Goal: Book appointment/travel/reservation

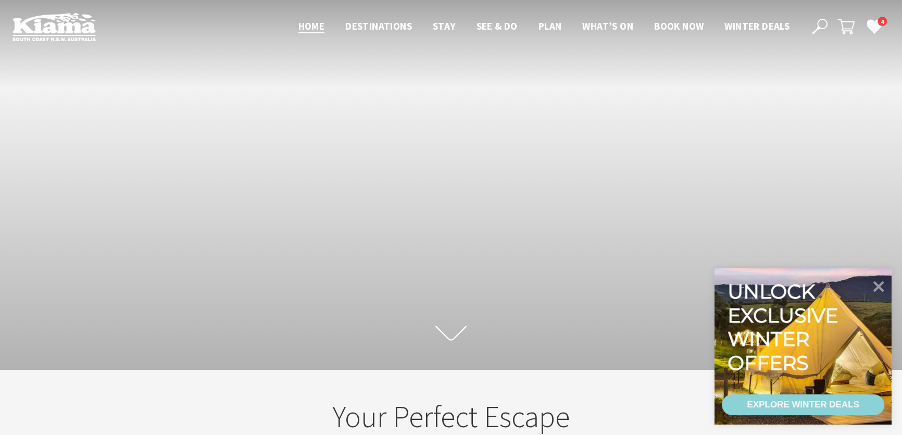
scroll to position [180, 909]
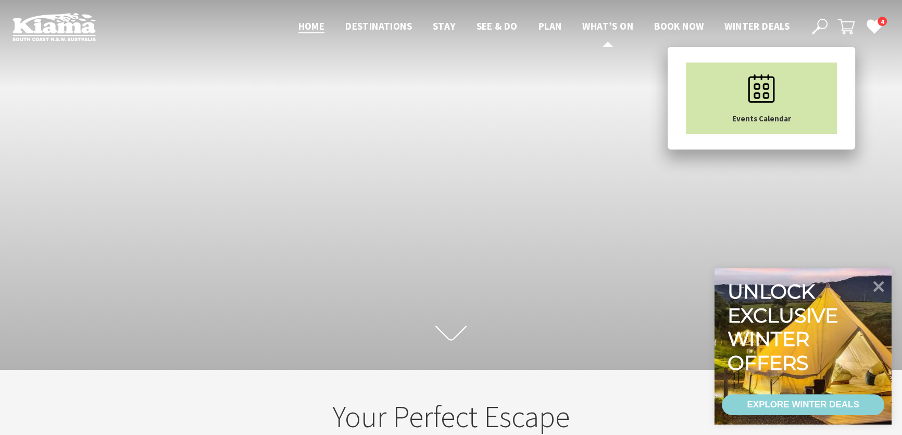
click at [745, 89] on icon "Main Menu" at bounding box center [762, 89] width 52 height 52
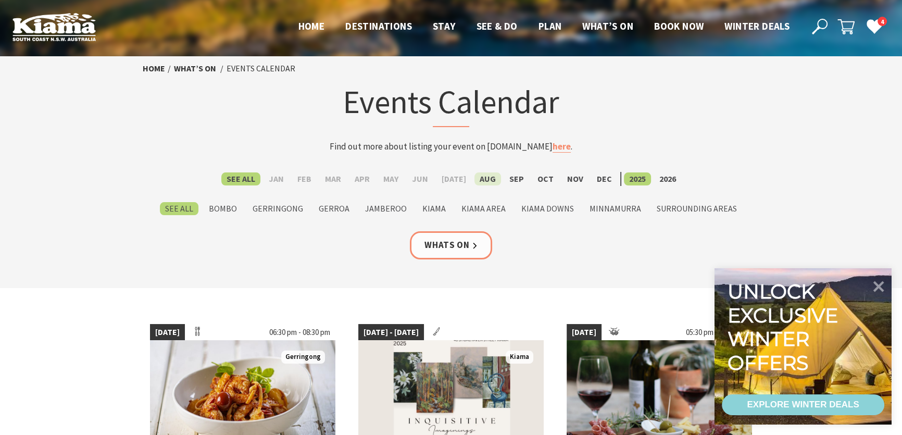
click at [484, 180] on label "Aug" at bounding box center [488, 178] width 27 height 13
click at [0, 0] on input "Aug" at bounding box center [0, 0] width 0 height 0
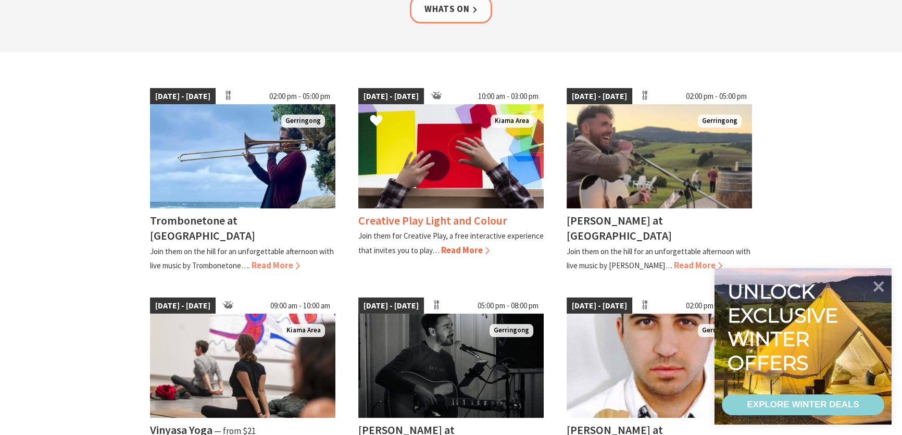
scroll to position [237, 0]
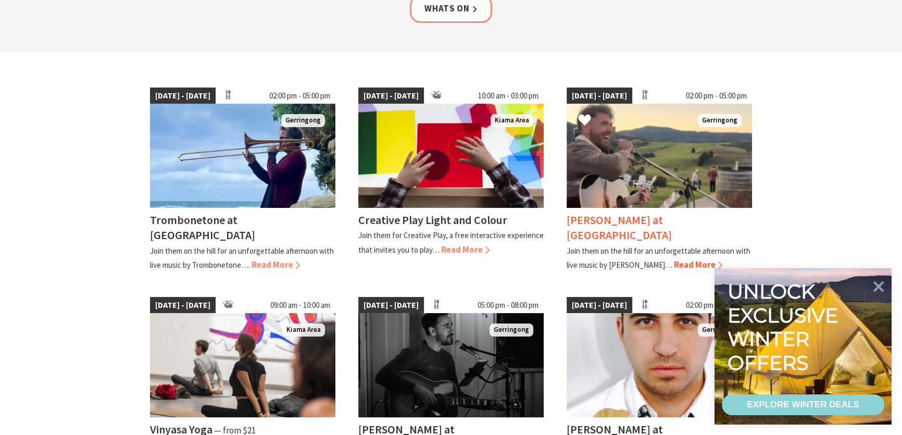
click at [674, 259] on span "Read More" at bounding box center [698, 264] width 48 height 11
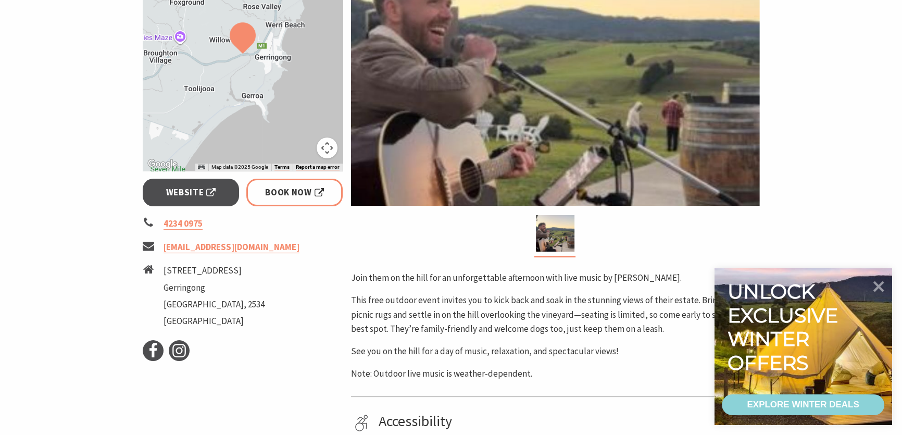
scroll to position [94, 0]
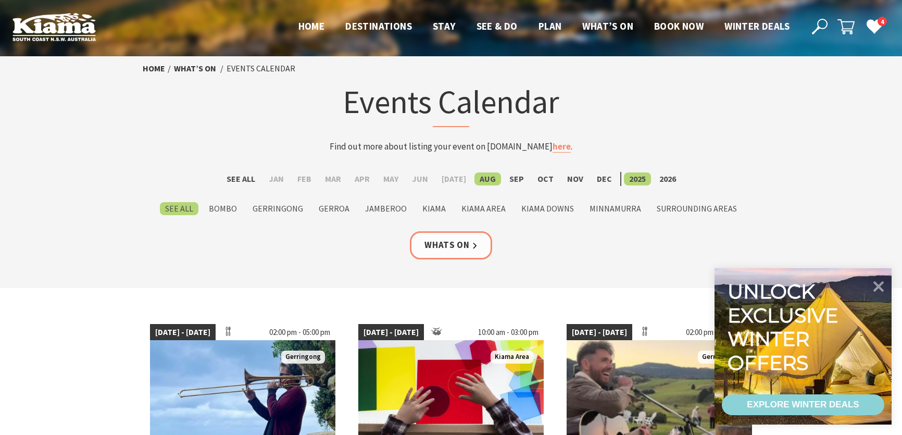
scroll to position [237, 0]
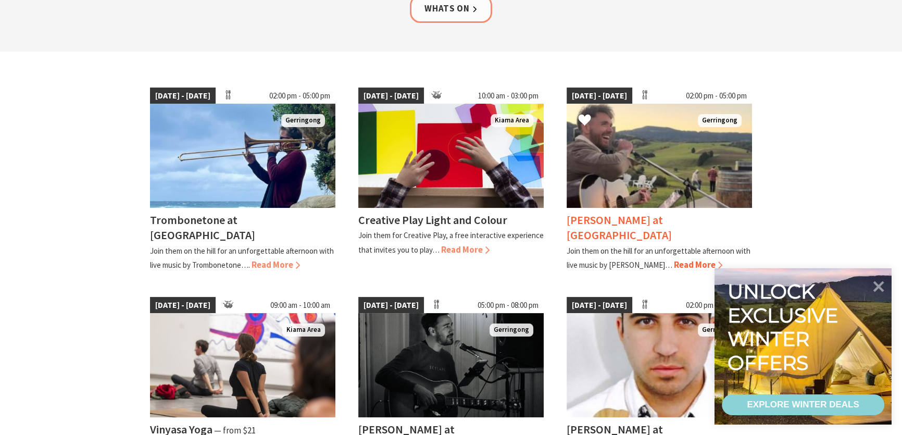
click at [612, 130] on img at bounding box center [659, 156] width 185 height 104
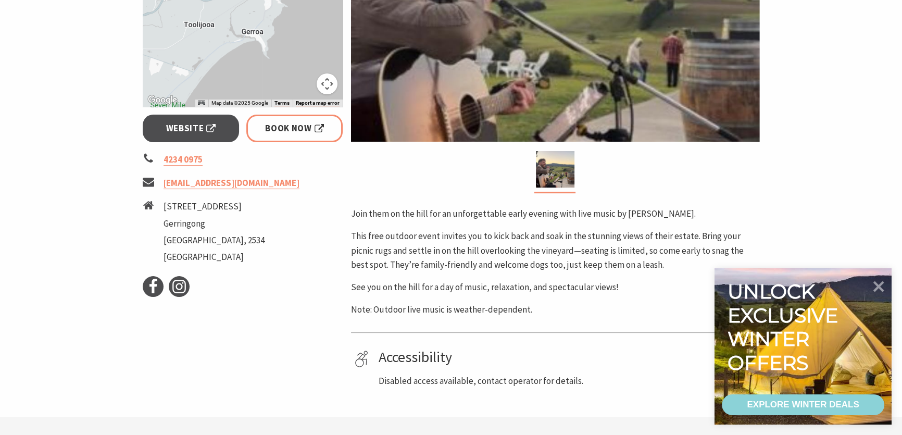
scroll to position [331, 0]
